Goal: Information Seeking & Learning: Learn about a topic

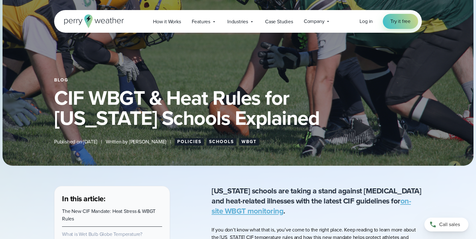
click at [204, 75] on div "Blog CIF WBGT & Heat Rules for California Schools Explained Published on March …" at bounding box center [238, 109] width 368 height 73
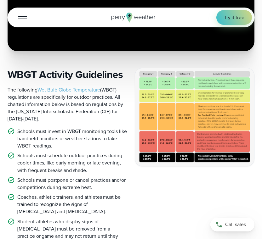
scroll to position [303, 0]
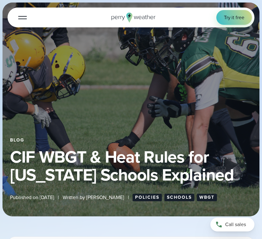
click at [85, 116] on div "Blog CIF WBGT & Heat Rules for [US_STATE] Schools Explained Published on [DATE]…" at bounding box center [131, 110] width 257 height 214
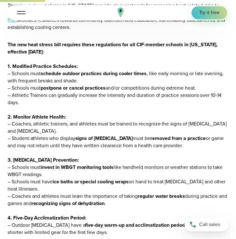
scroll to position [613, 0]
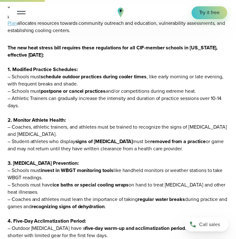
click at [35, 112] on p "The new heat stress bill requires these regulations for all CIF-member schools …" at bounding box center [118, 160] width 221 height 232
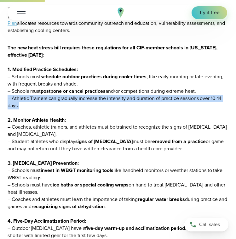
drag, startPoint x: 8, startPoint y: 101, endPoint x: 25, endPoint y: 107, distance: 17.7
click at [25, 107] on p "The new heat stress bill requires these regulations for all CIF-member schools …" at bounding box center [118, 160] width 221 height 232
copy p "– Athletic Trainers can gradually increase the intensity and duration of practi…"
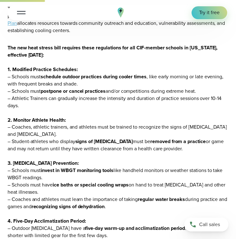
click at [154, 111] on p "The new heat stress bill requires these regulations for all CIF-member schools …" at bounding box center [118, 160] width 221 height 232
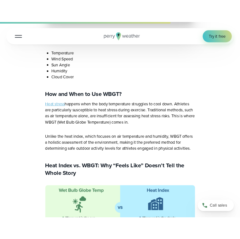
scroll to position [2261, 0]
